Goal: Navigation & Orientation: Find specific page/section

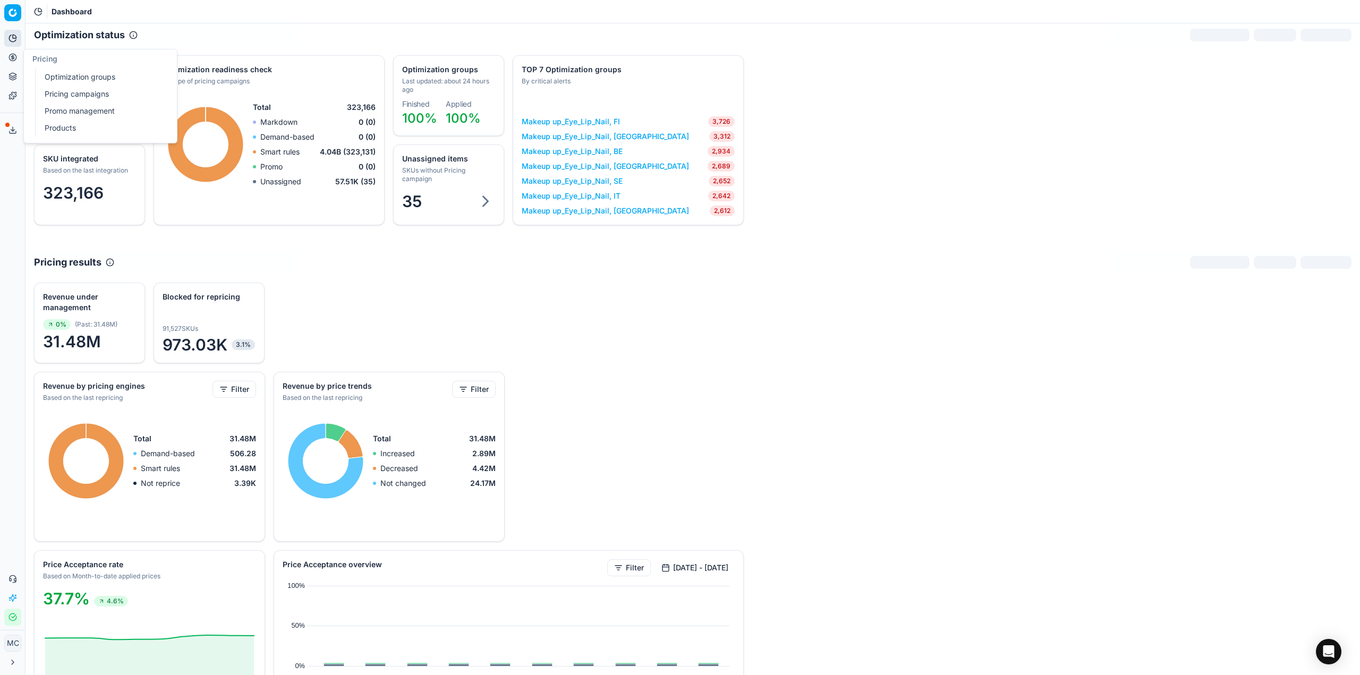
click at [8, 59] on icon at bounding box center [12, 57] width 8 height 8
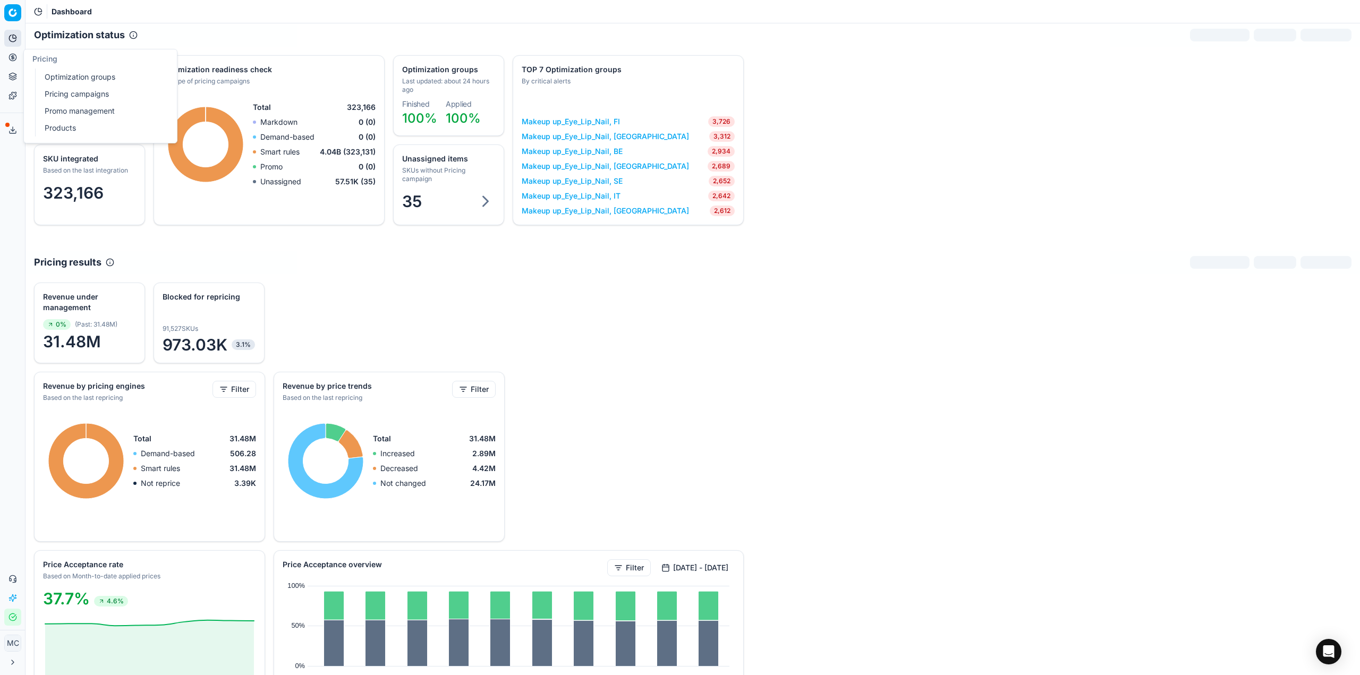
click at [0, 203] on div "Analytics Pricing Product portfolio Templates Export service 18 Contact support…" at bounding box center [12, 327] width 25 height 604
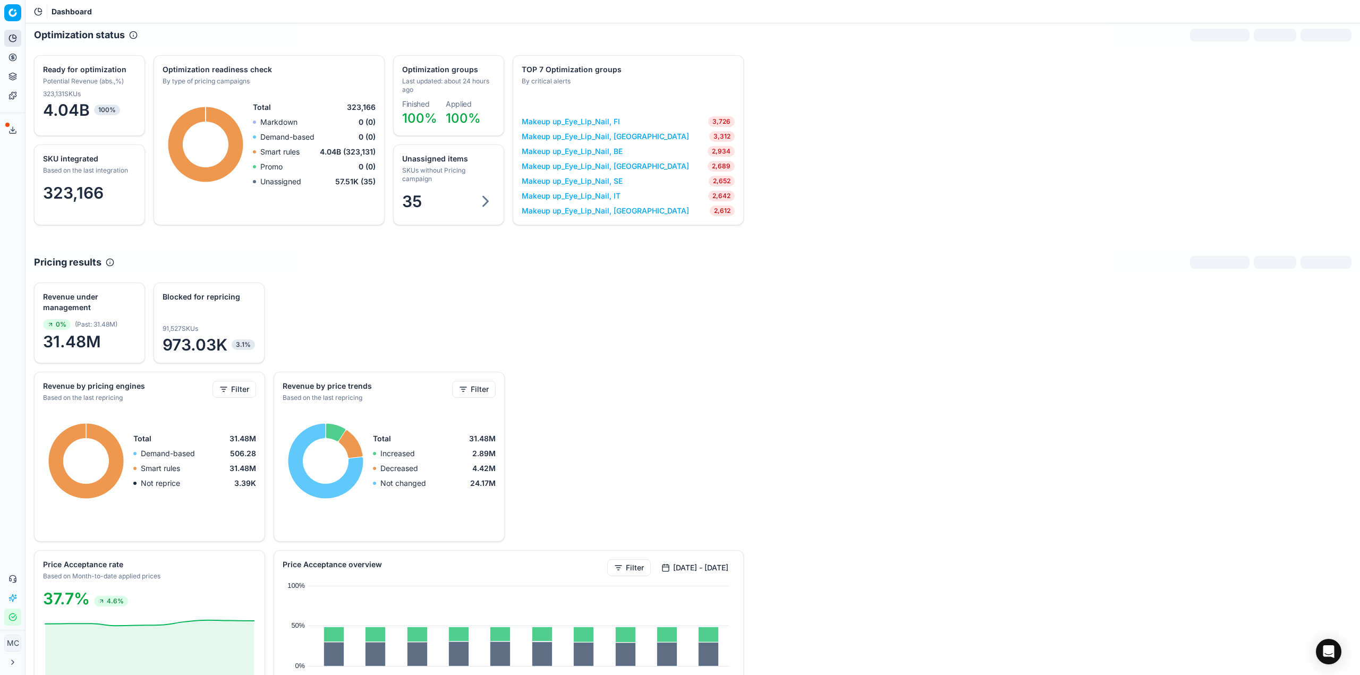
click at [1, 203] on div "Analytics Pricing Product portfolio Templates Export service 18 Contact support…" at bounding box center [12, 327] width 25 height 604
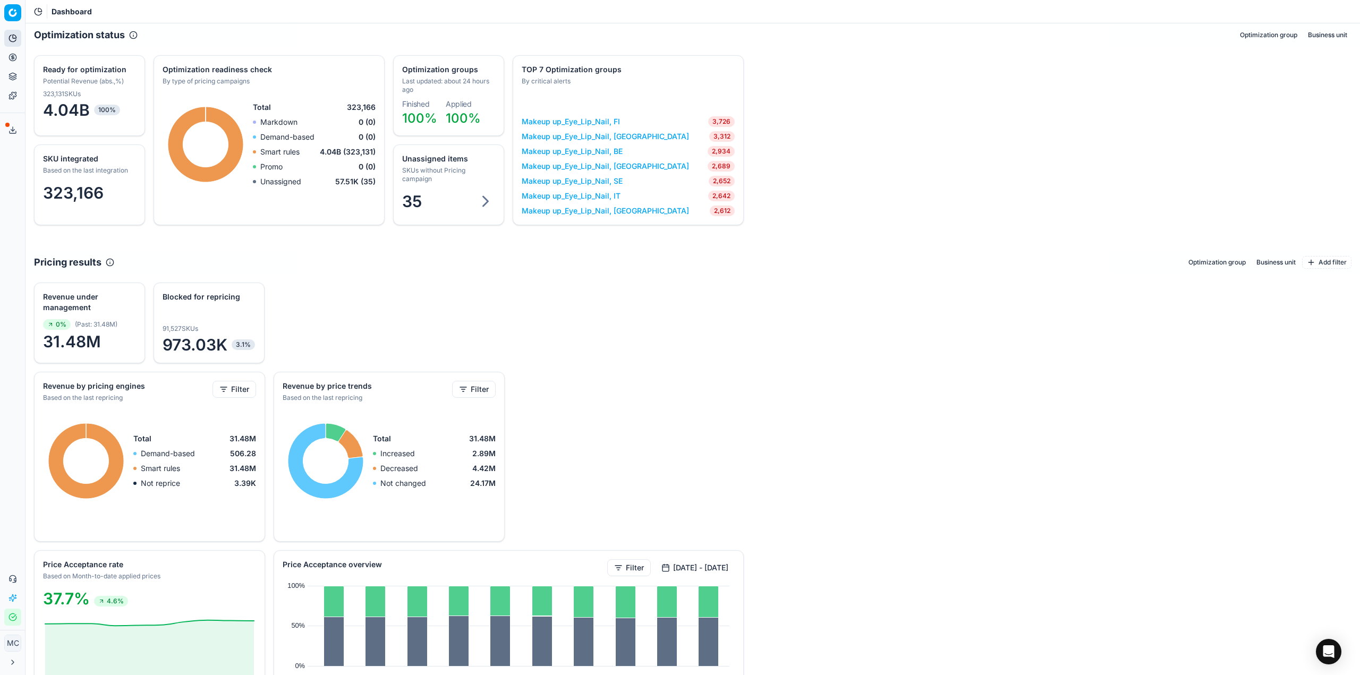
click at [1165, 445] on div "Revenue under management 0% ( Past : 31.48M ) 31.48M Blocked for repricing Sorr…" at bounding box center [692, 590] width 1334 height 633
